Goal: Book appointment/travel/reservation

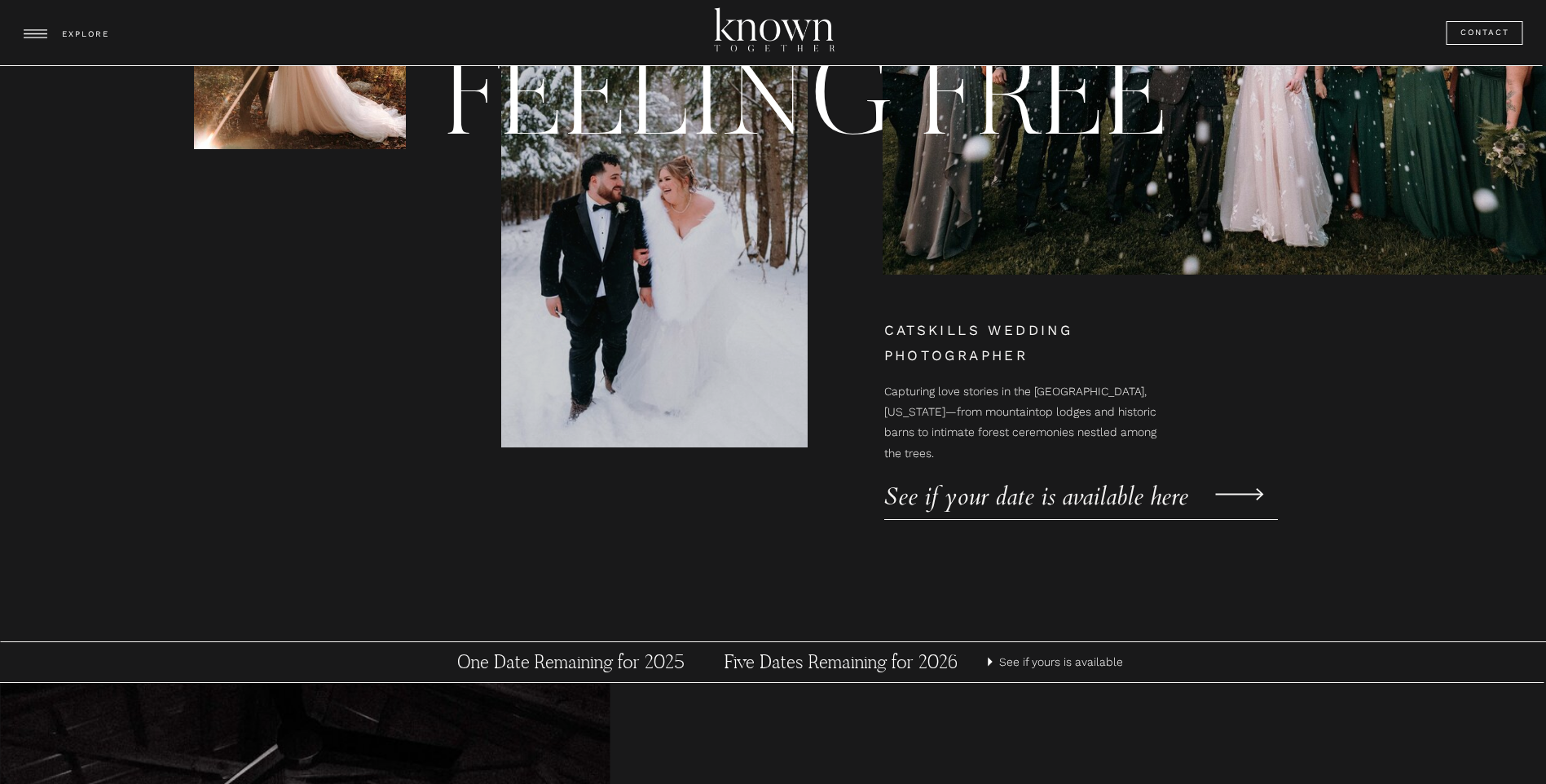
scroll to position [407, 0]
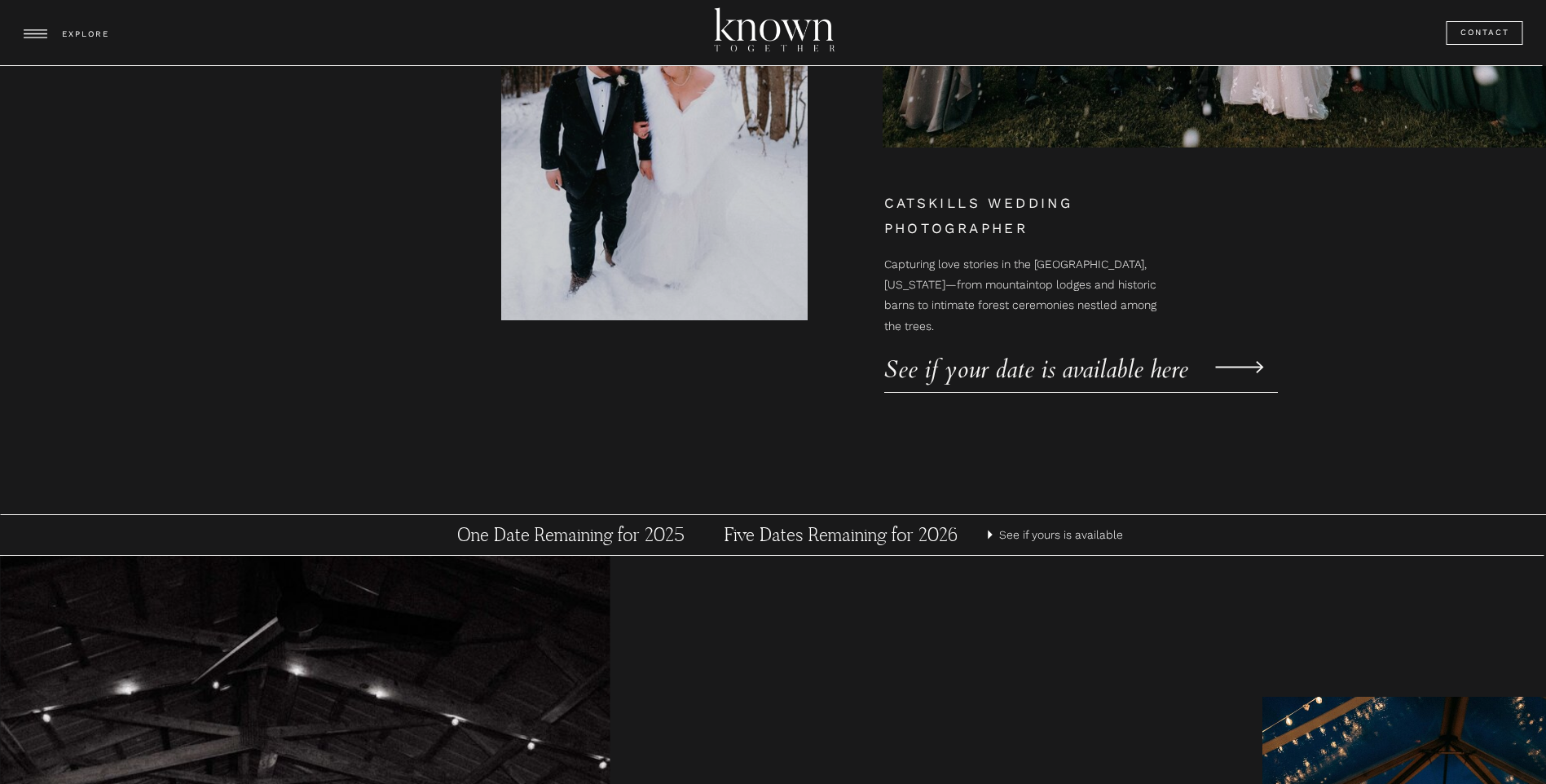
click at [1185, 372] on p "See if your date is available here" at bounding box center [1054, 360] width 339 height 24
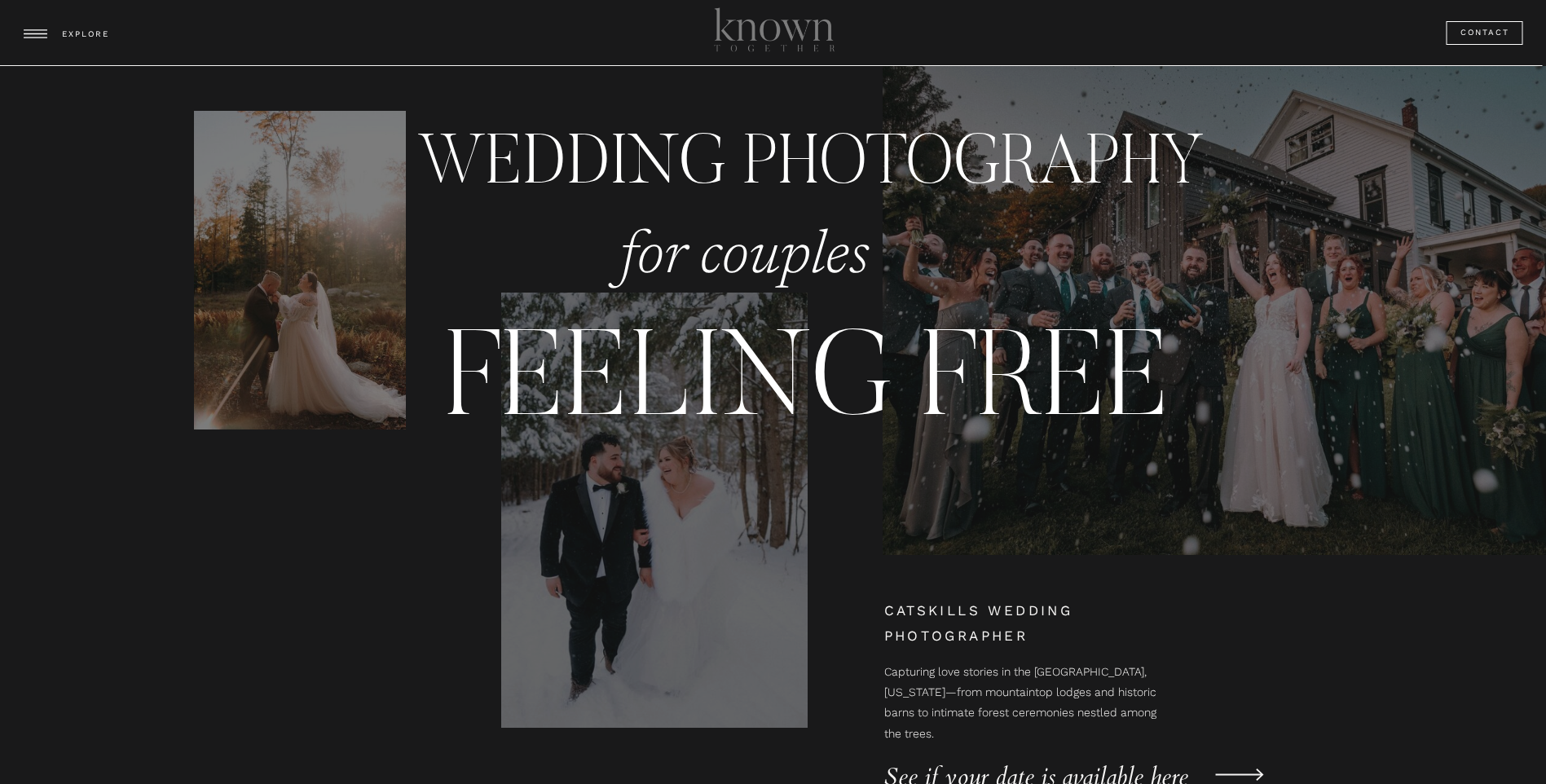
scroll to position [407, 0]
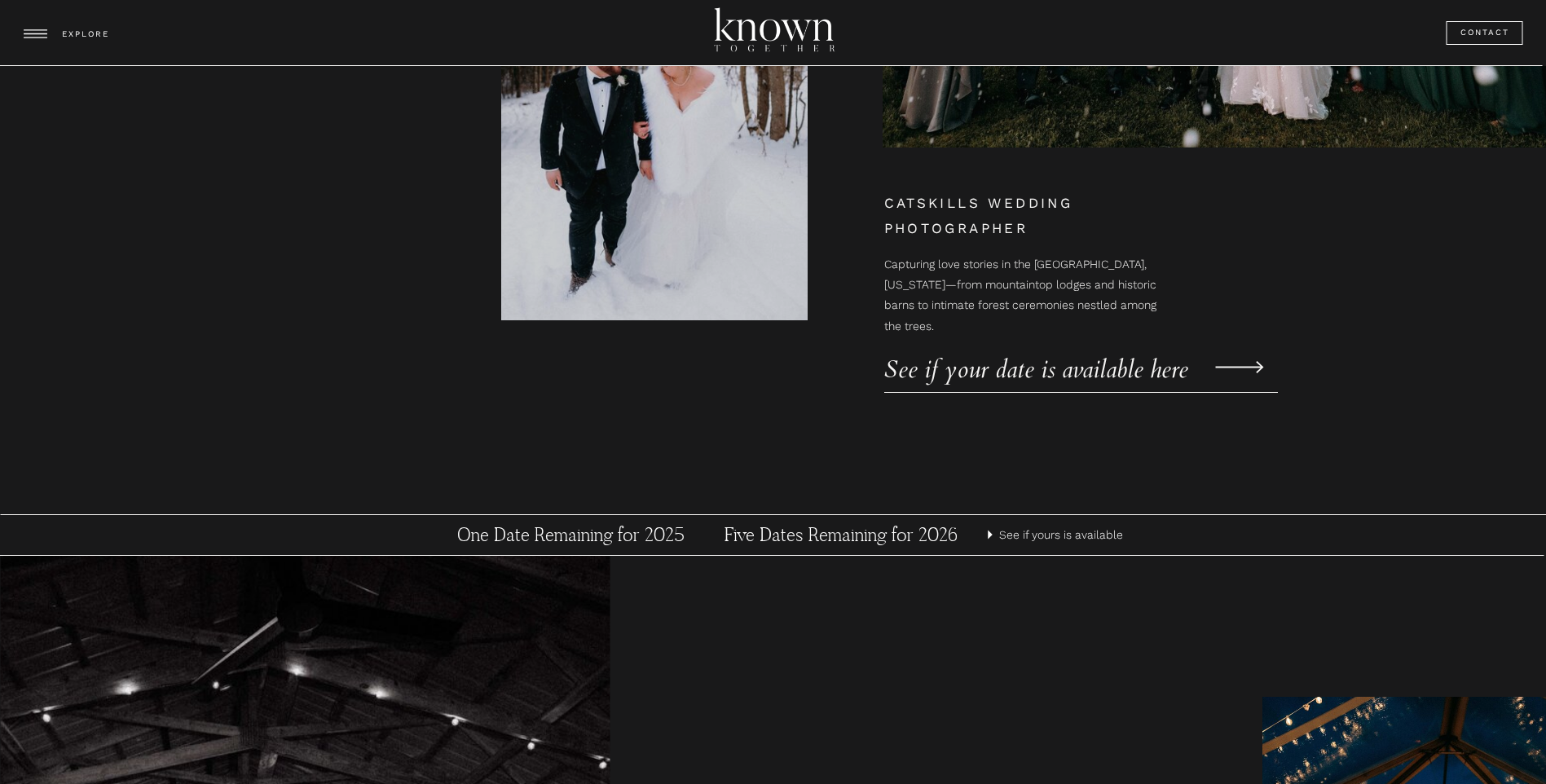
click at [1045, 530] on p "See if yours is available" at bounding box center [1063, 535] width 128 height 21
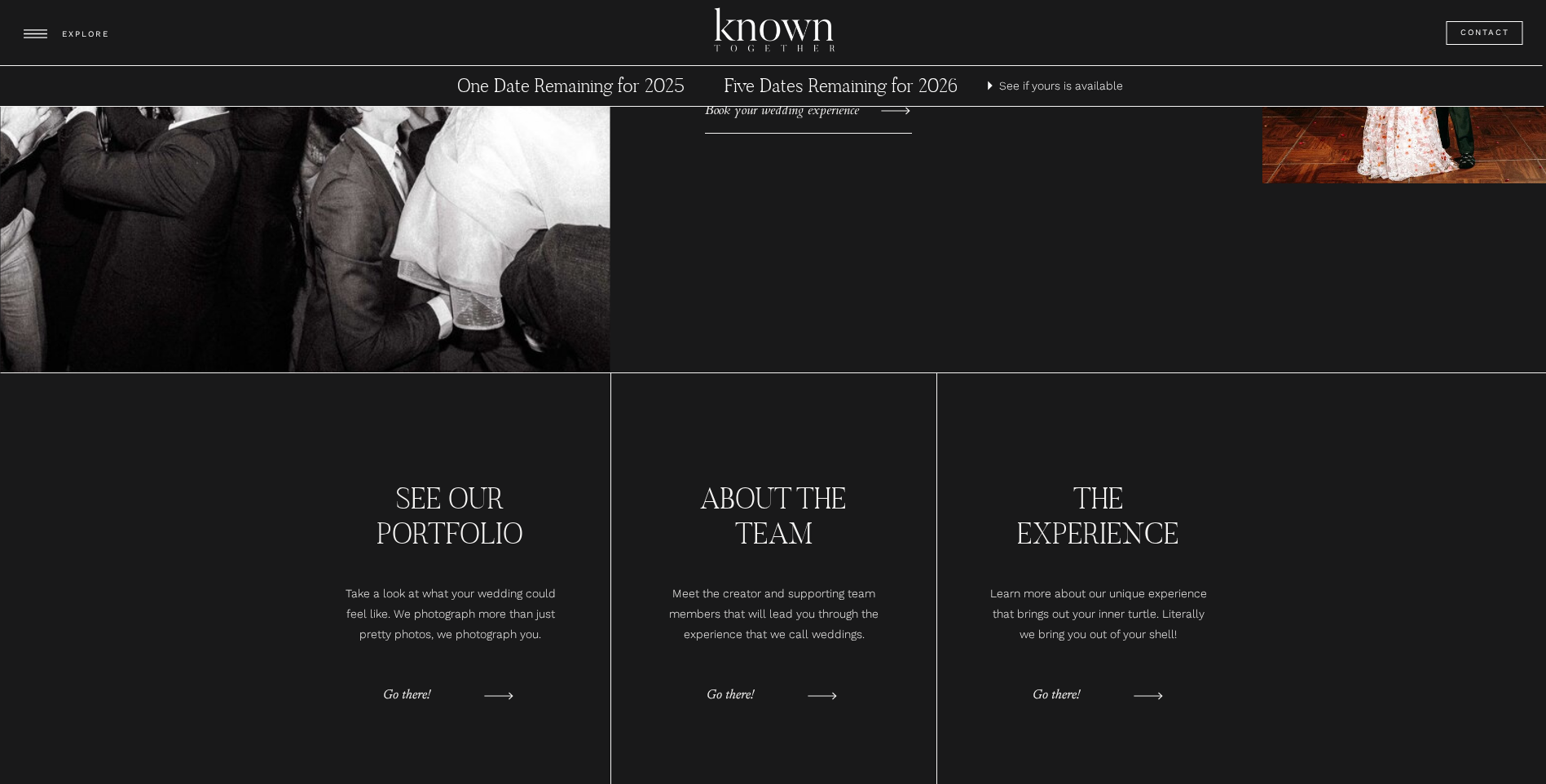
scroll to position [1467, 0]
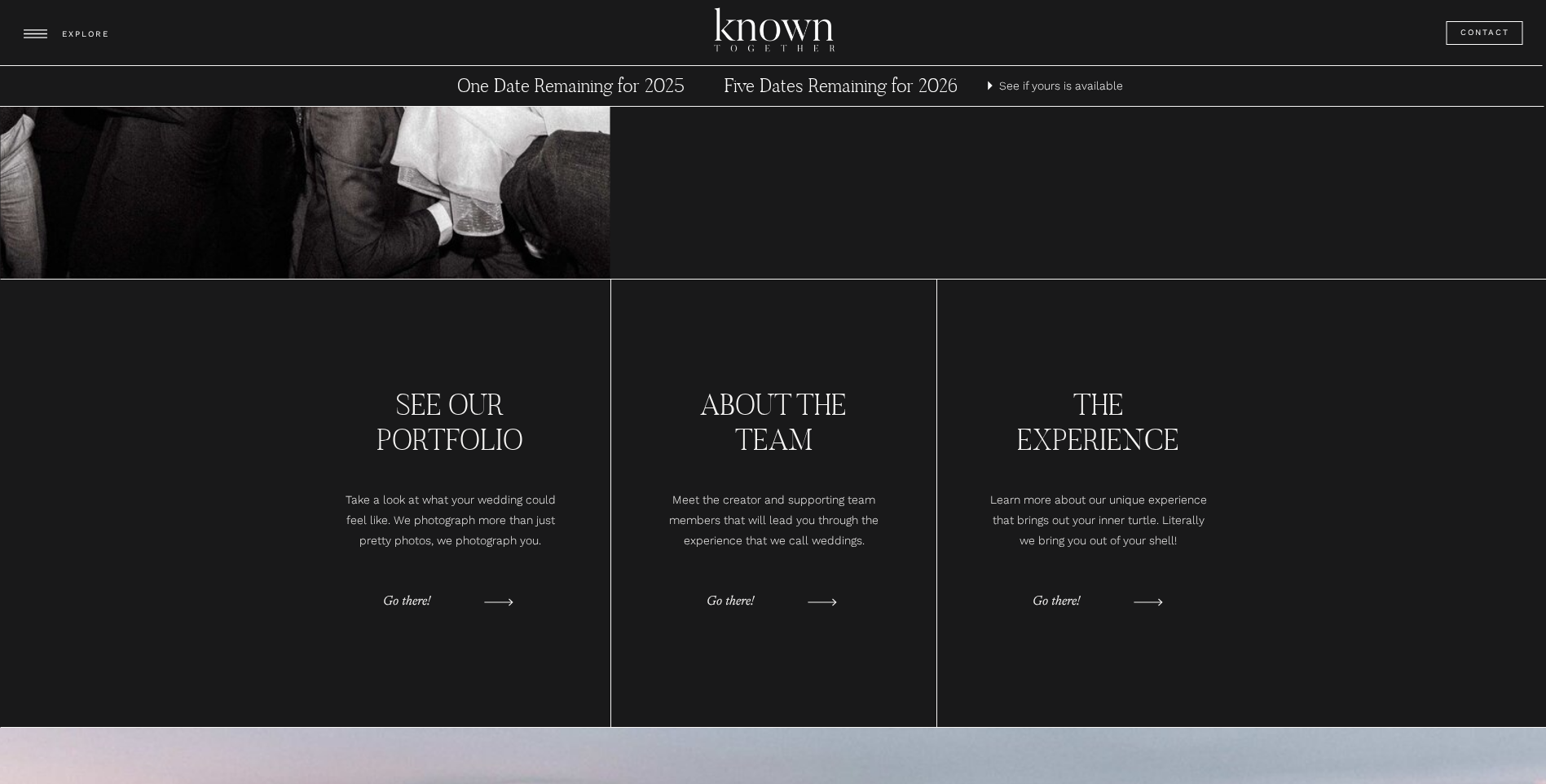
click at [410, 594] on p "Go there!" at bounding box center [423, 602] width 81 height 24
